Goal: Check status: Check status

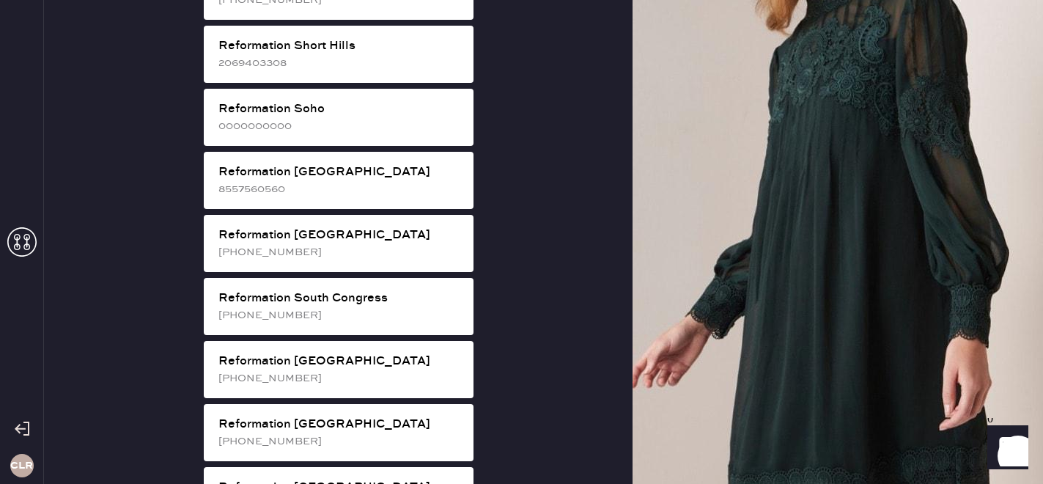
scroll to position [2746, 0]
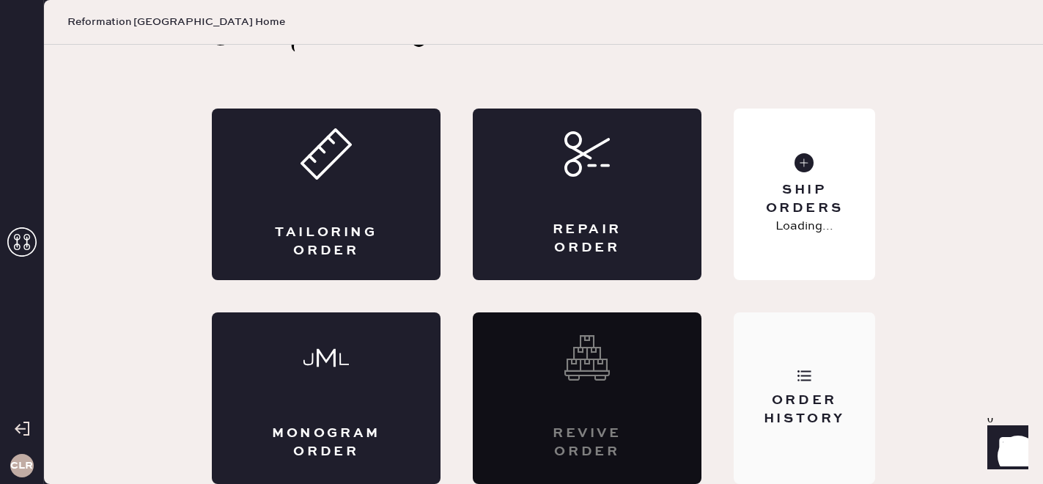
click at [793, 426] on div "Order History" at bounding box center [805, 410] width 118 height 37
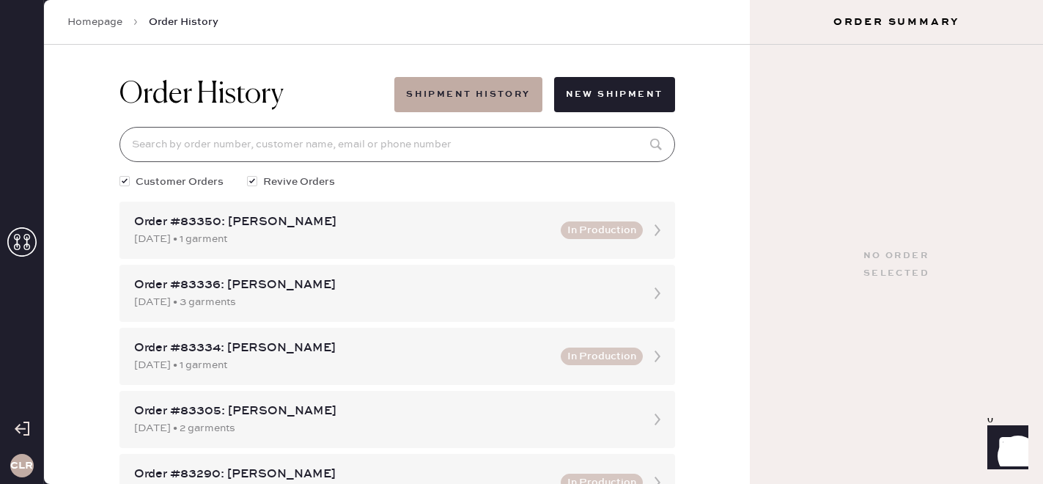
click at [395, 139] on input at bounding box center [398, 144] width 556 height 35
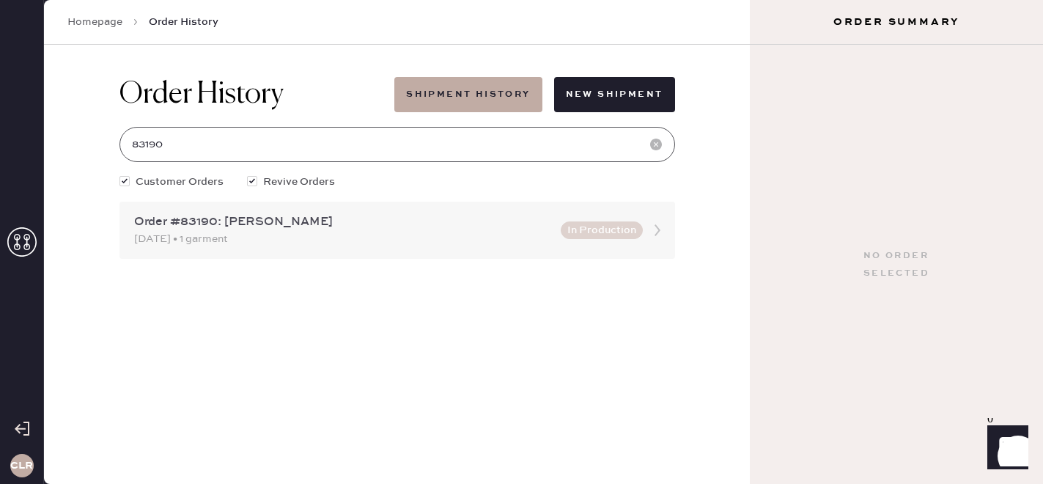
type input "83190"
click at [370, 228] on div "Order #83190: [PERSON_NAME]" at bounding box center [343, 222] width 418 height 18
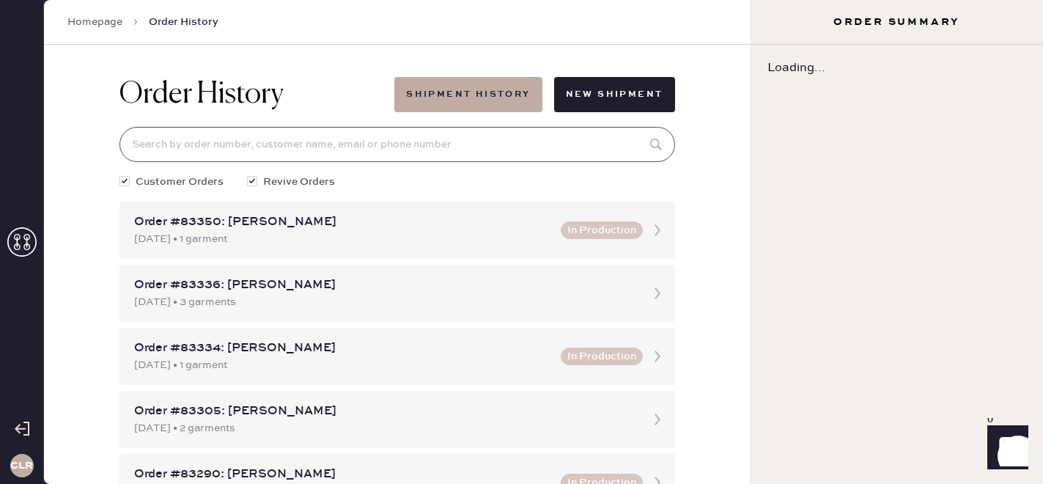
click at [306, 151] on input at bounding box center [398, 144] width 556 height 35
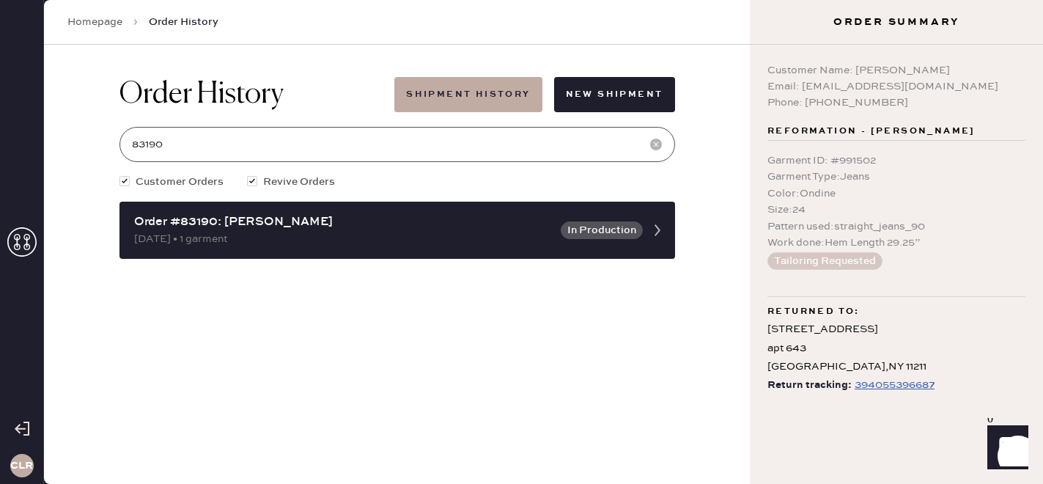
type input "83190"
click at [910, 386] on div "394055396687" at bounding box center [895, 385] width 80 height 18
copy div "[EMAIL_ADDRESS][DOMAIN_NAME]"
drag, startPoint x: 801, startPoint y: 85, endPoint x: 965, endPoint y: 90, distance: 163.6
click at [965, 90] on div "Email: [EMAIL_ADDRESS][DOMAIN_NAME]" at bounding box center [897, 86] width 258 height 16
